Goal: Check status

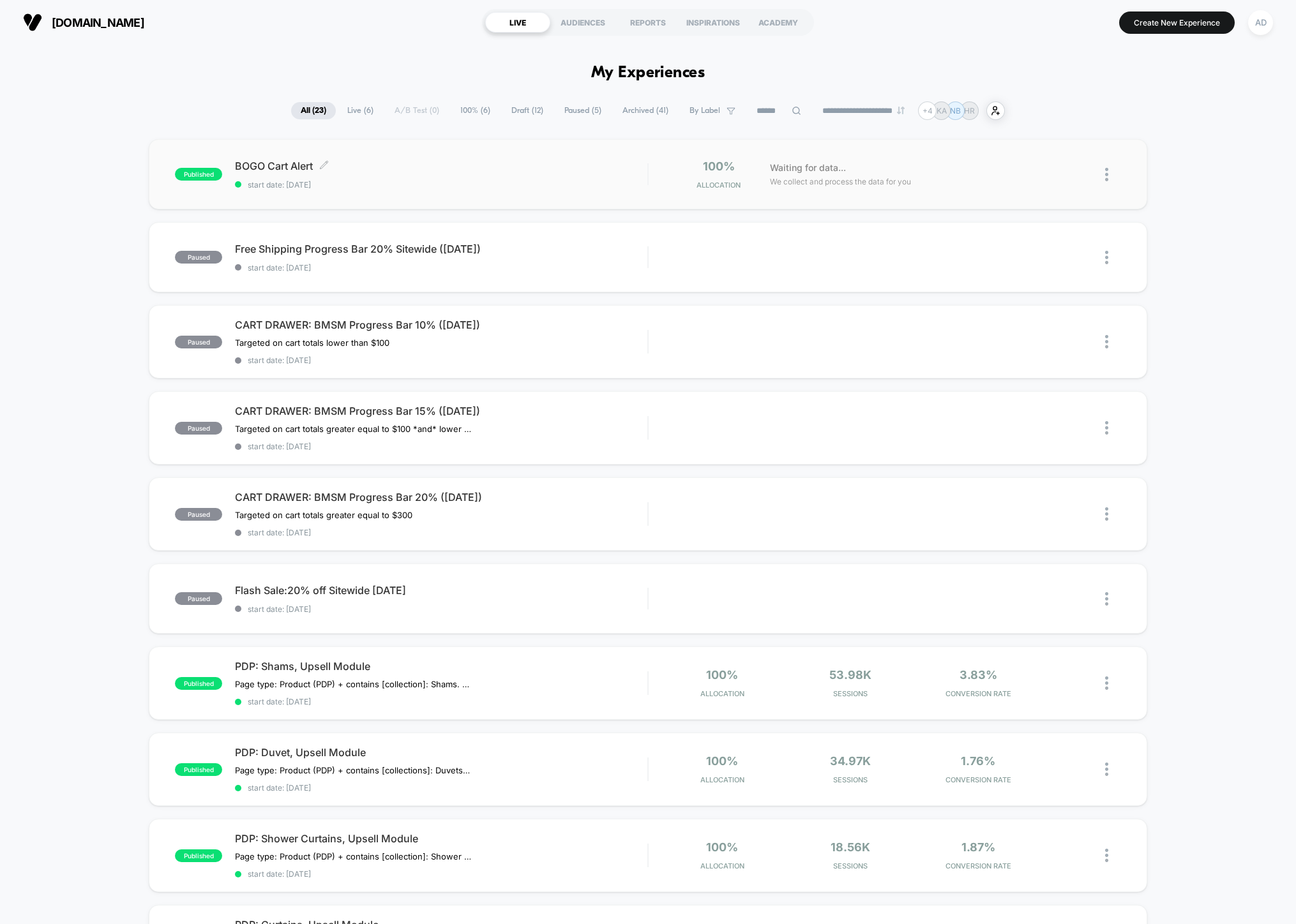
click at [461, 169] on span "BOGO Cart Alert Click to edit experience details" at bounding box center [441, 165] width 413 height 13
